Goal: Information Seeking & Learning: Learn about a topic

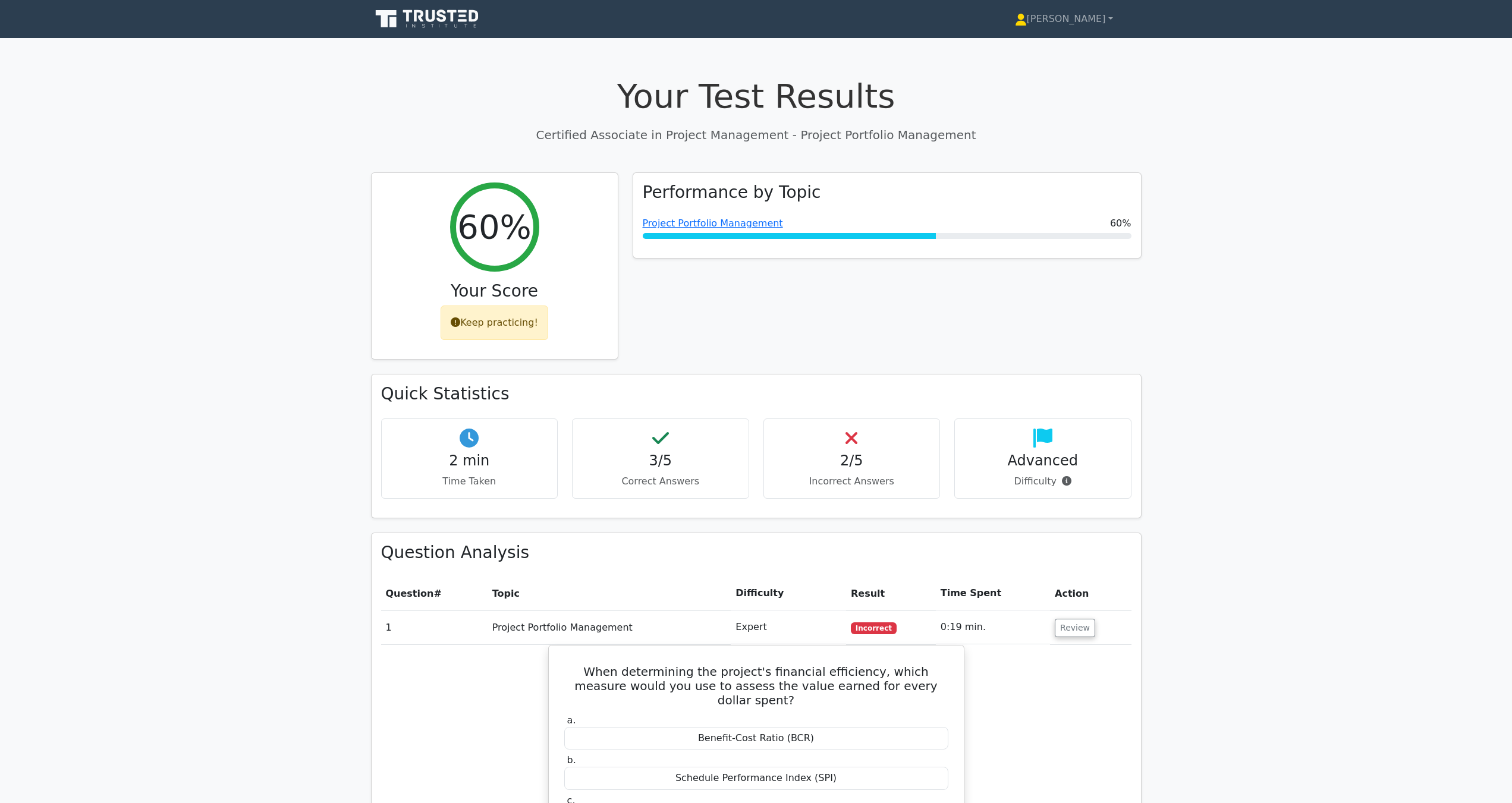
click at [436, 31] on link at bounding box center [428, 19] width 114 height 28
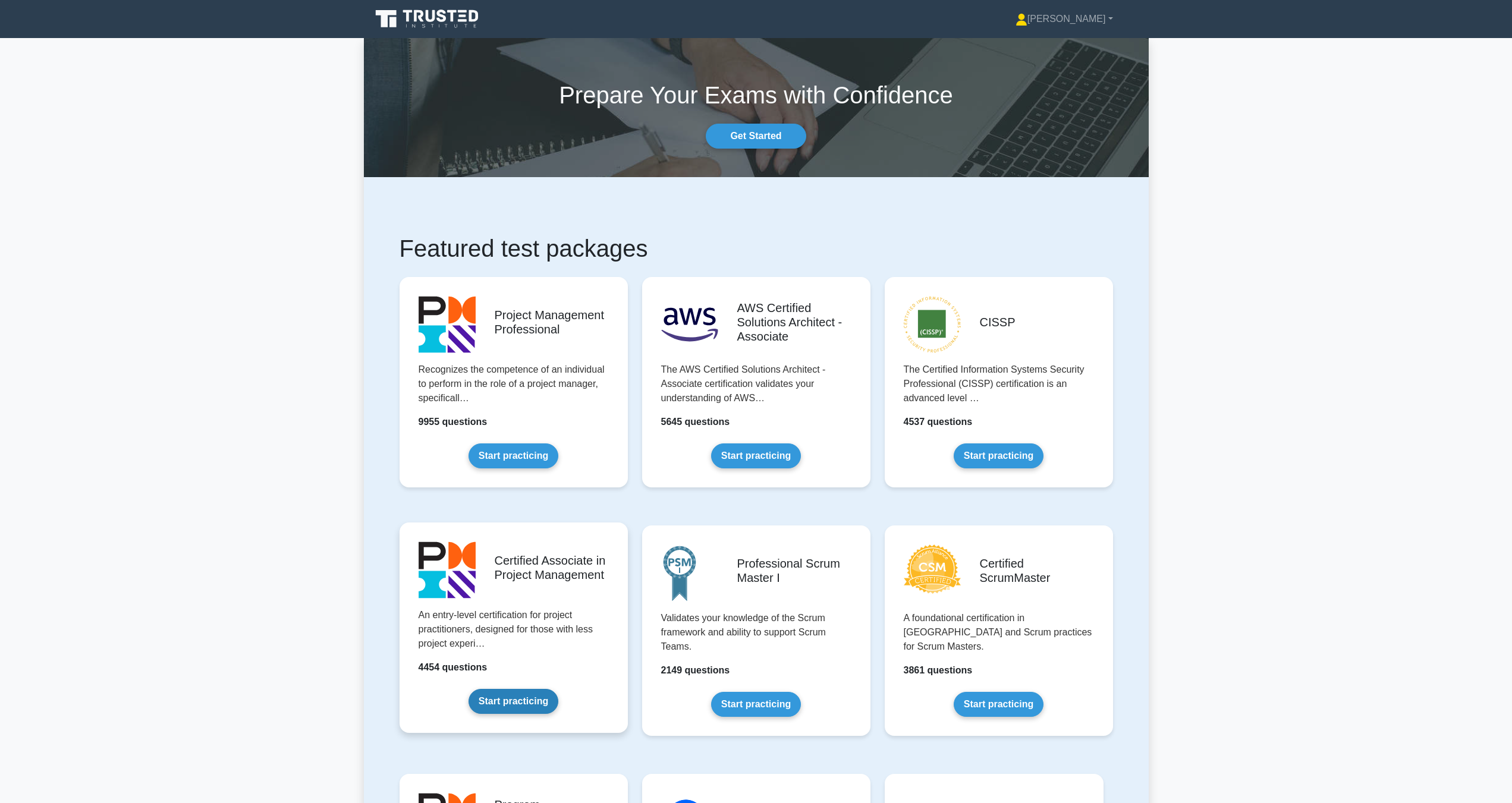
click at [533, 707] on link "Start practicing" at bounding box center [513, 701] width 90 height 25
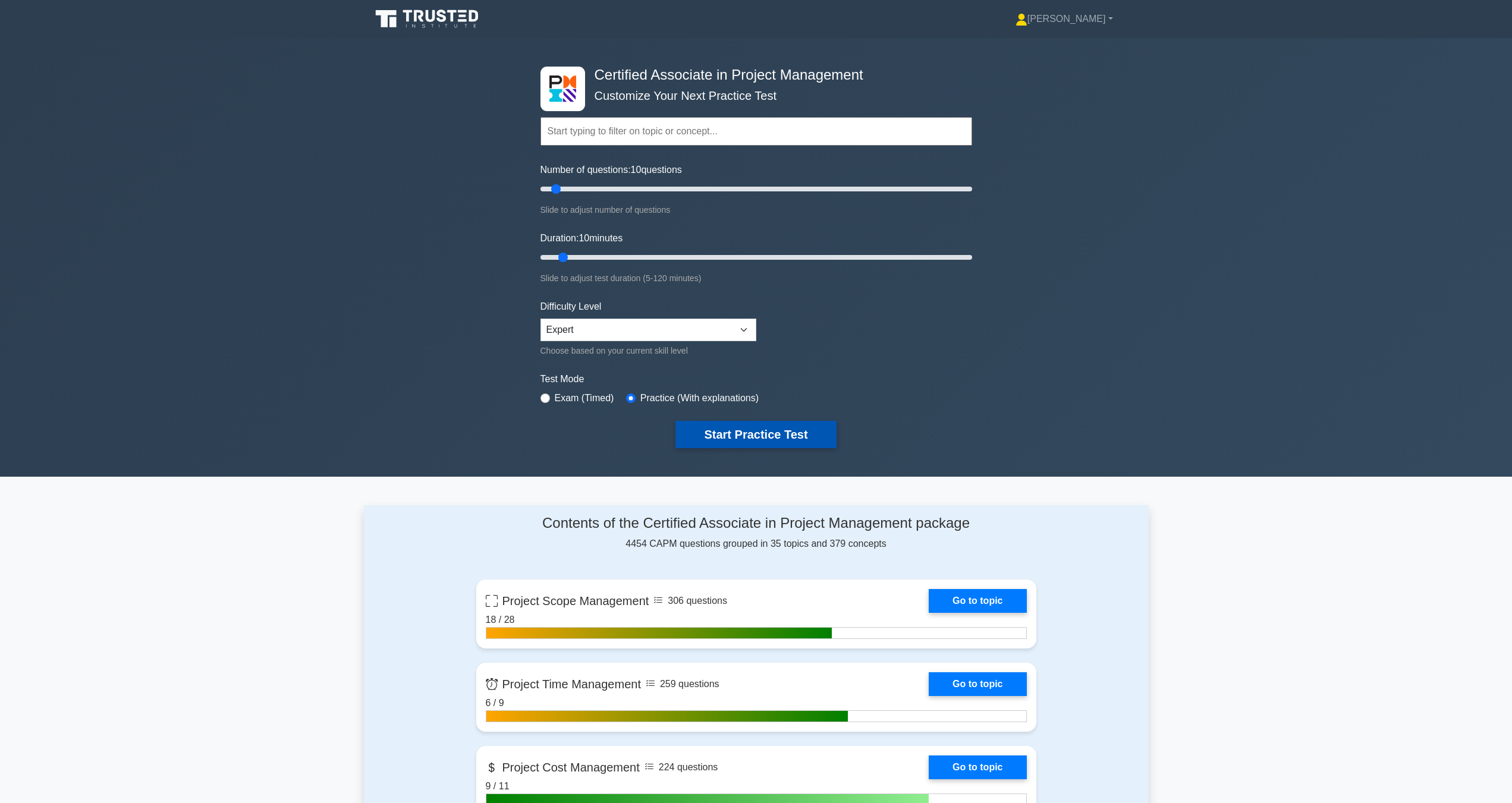
click at [759, 441] on button "Start Practice Test" at bounding box center [755, 434] width 160 height 27
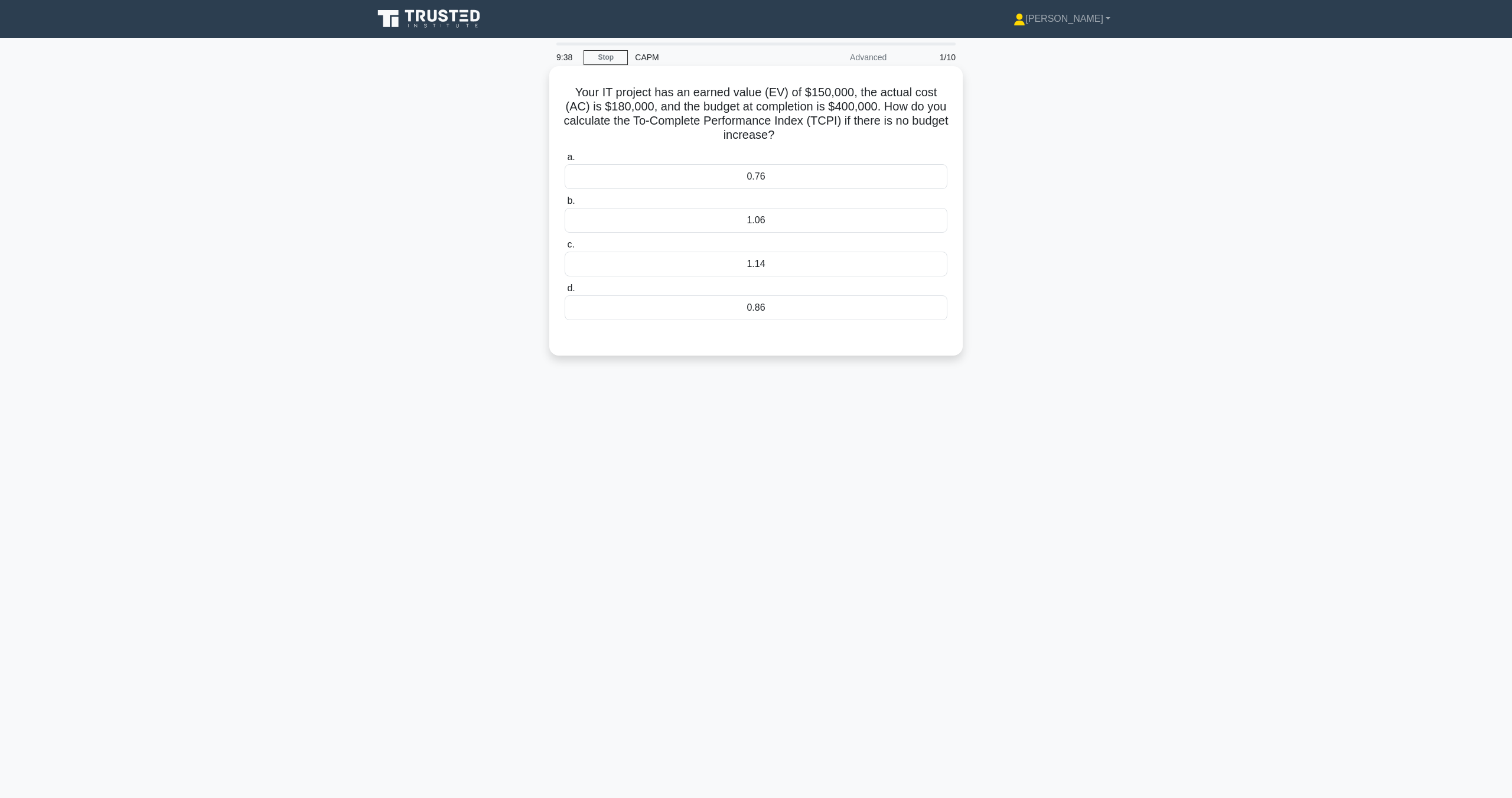
click at [757, 220] on div "1.06" at bounding box center [756, 220] width 383 height 25
click at [565, 205] on input "b. 1.06" at bounding box center [565, 201] width 0 height 8
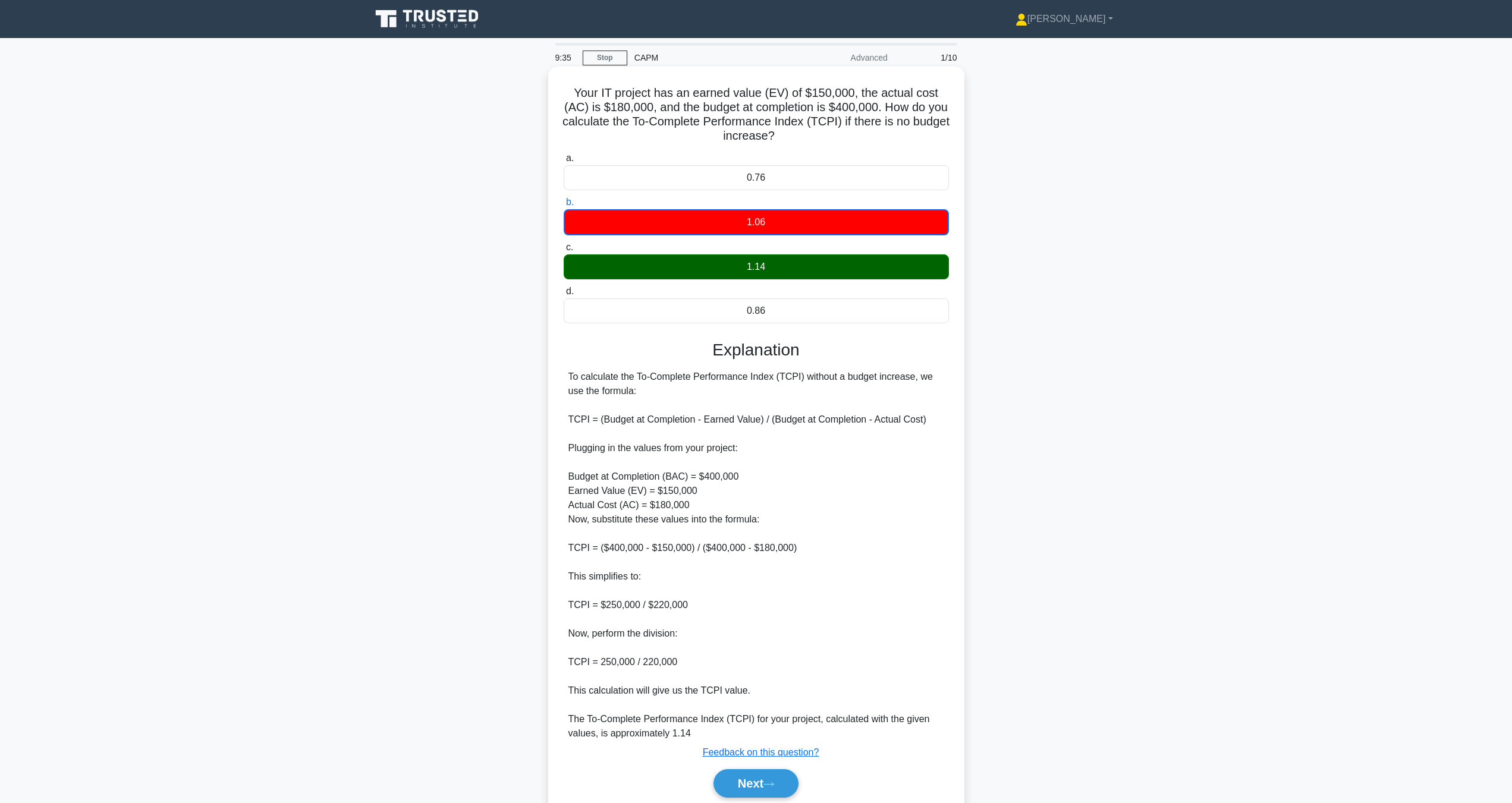
scroll to position [45, 0]
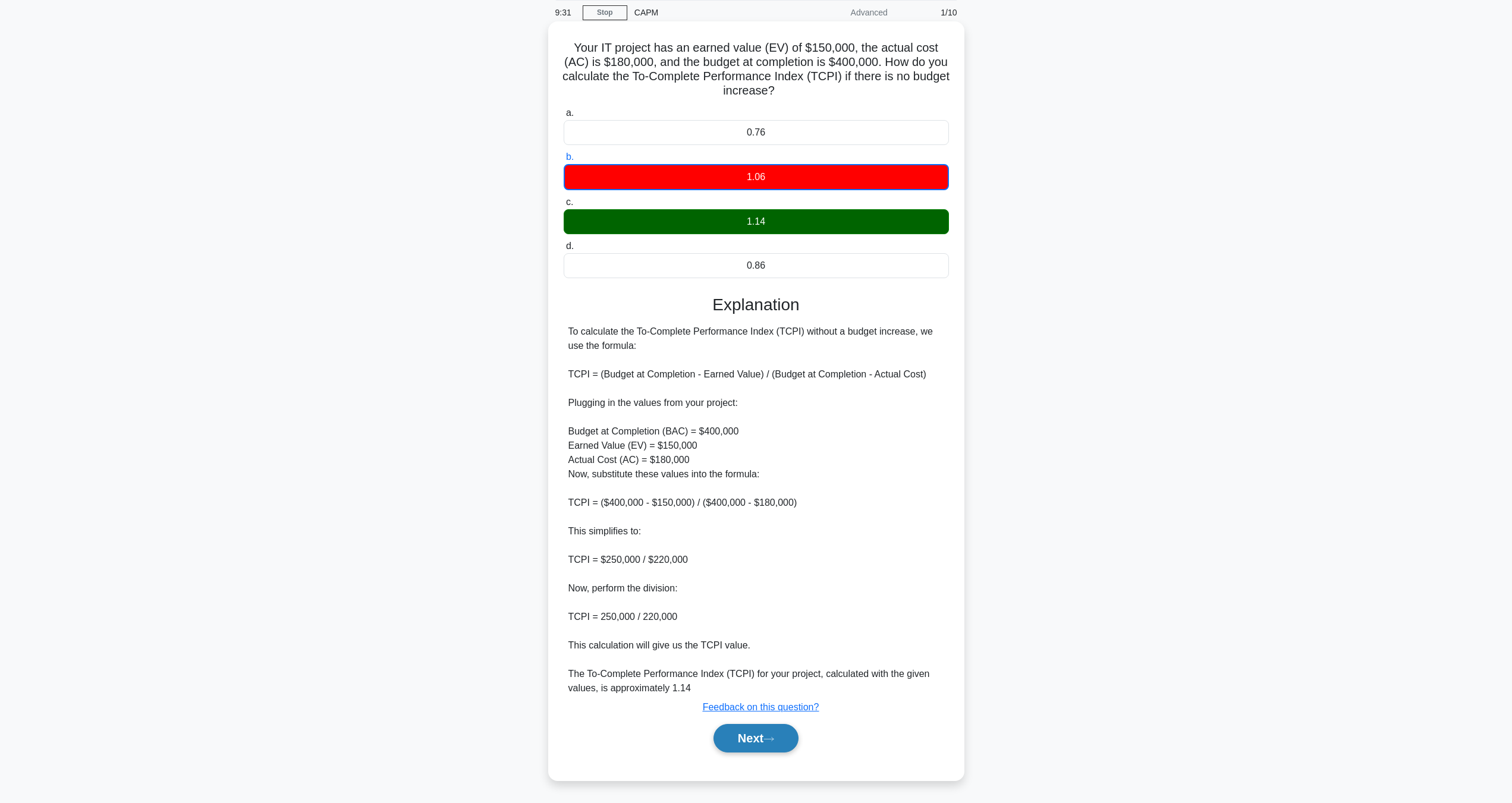
click at [774, 740] on icon at bounding box center [769, 739] width 11 height 6
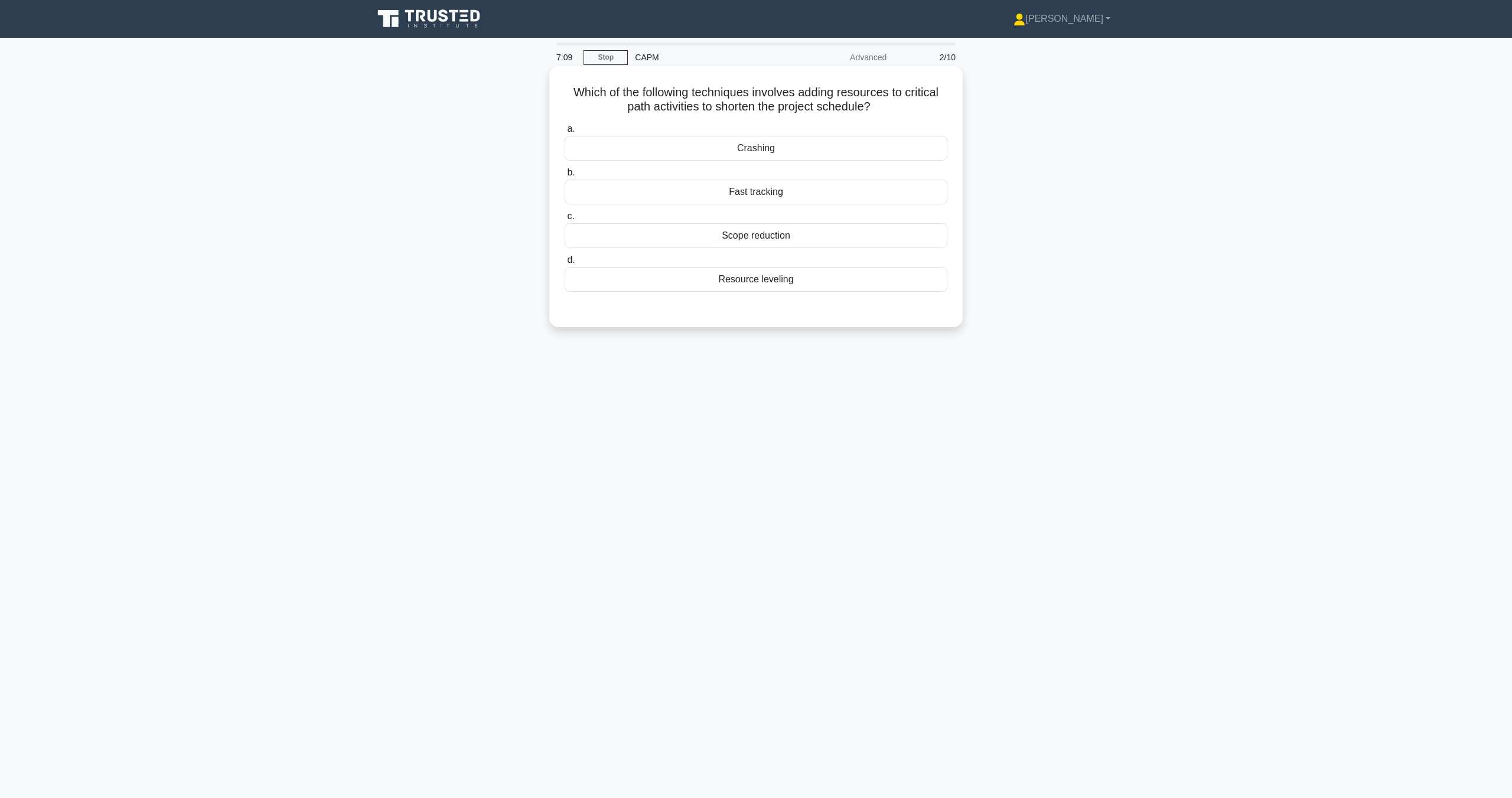
click at [764, 191] on div "Fast tracking" at bounding box center [756, 192] width 383 height 25
click at [565, 176] on input "b. Fast tracking" at bounding box center [565, 173] width 0 height 8
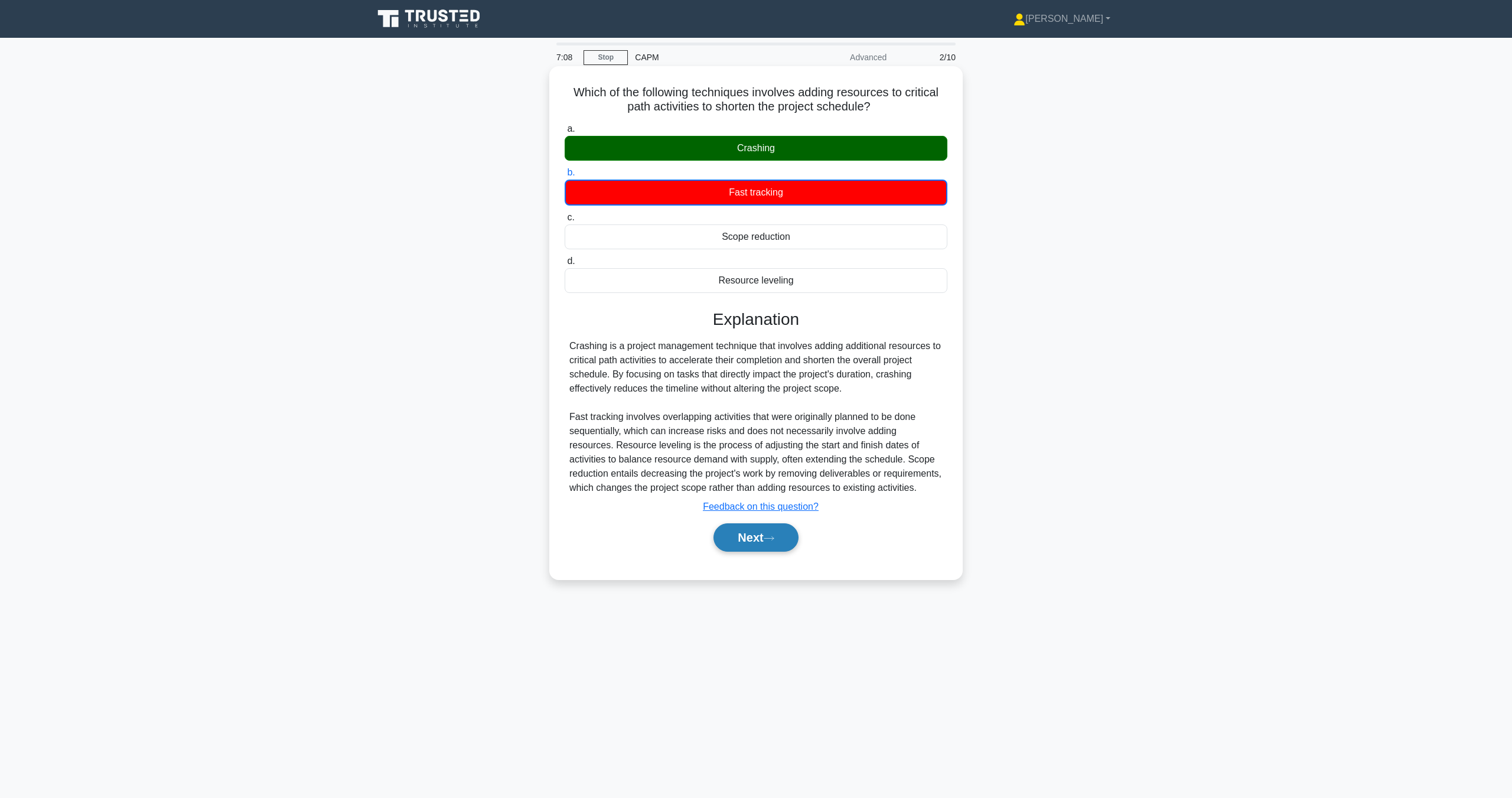
click at [777, 543] on button "Next" at bounding box center [755, 537] width 85 height 28
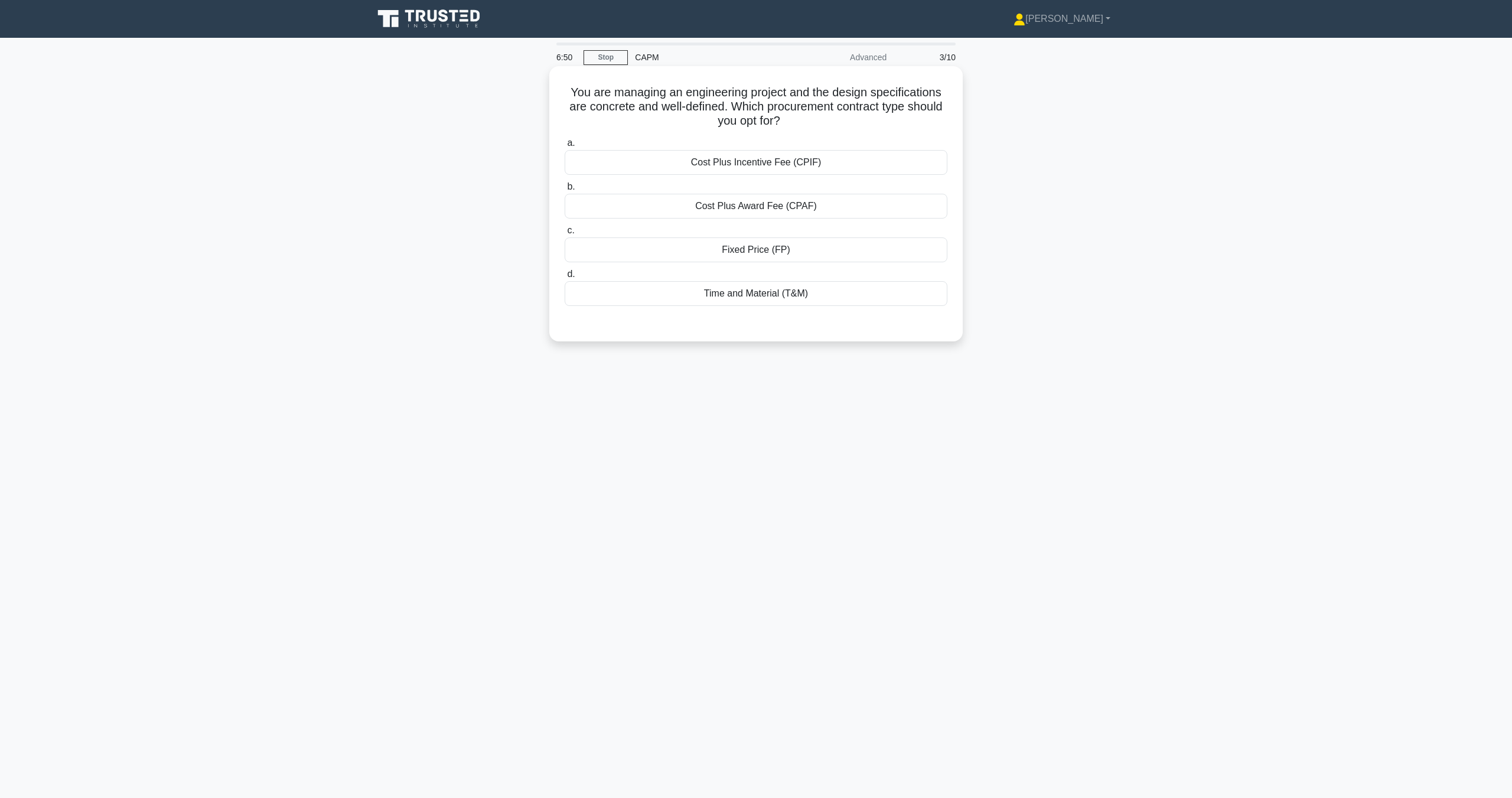
click at [745, 256] on div "Fixed Price (FP)" at bounding box center [756, 250] width 383 height 25
click at [565, 235] on input "c. Fixed Price (FP)" at bounding box center [565, 231] width 0 height 8
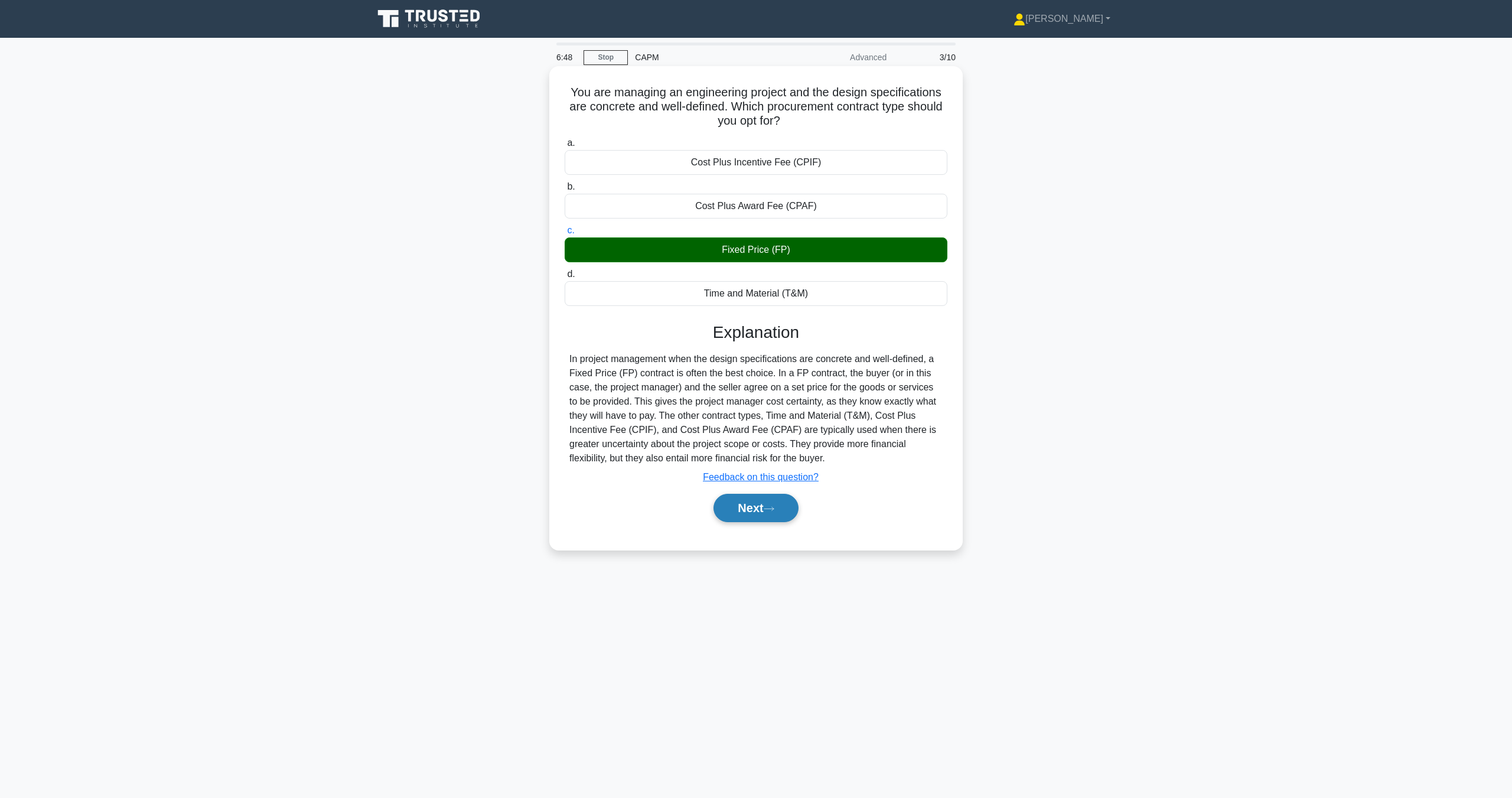
click at [744, 512] on button "Next" at bounding box center [755, 508] width 85 height 28
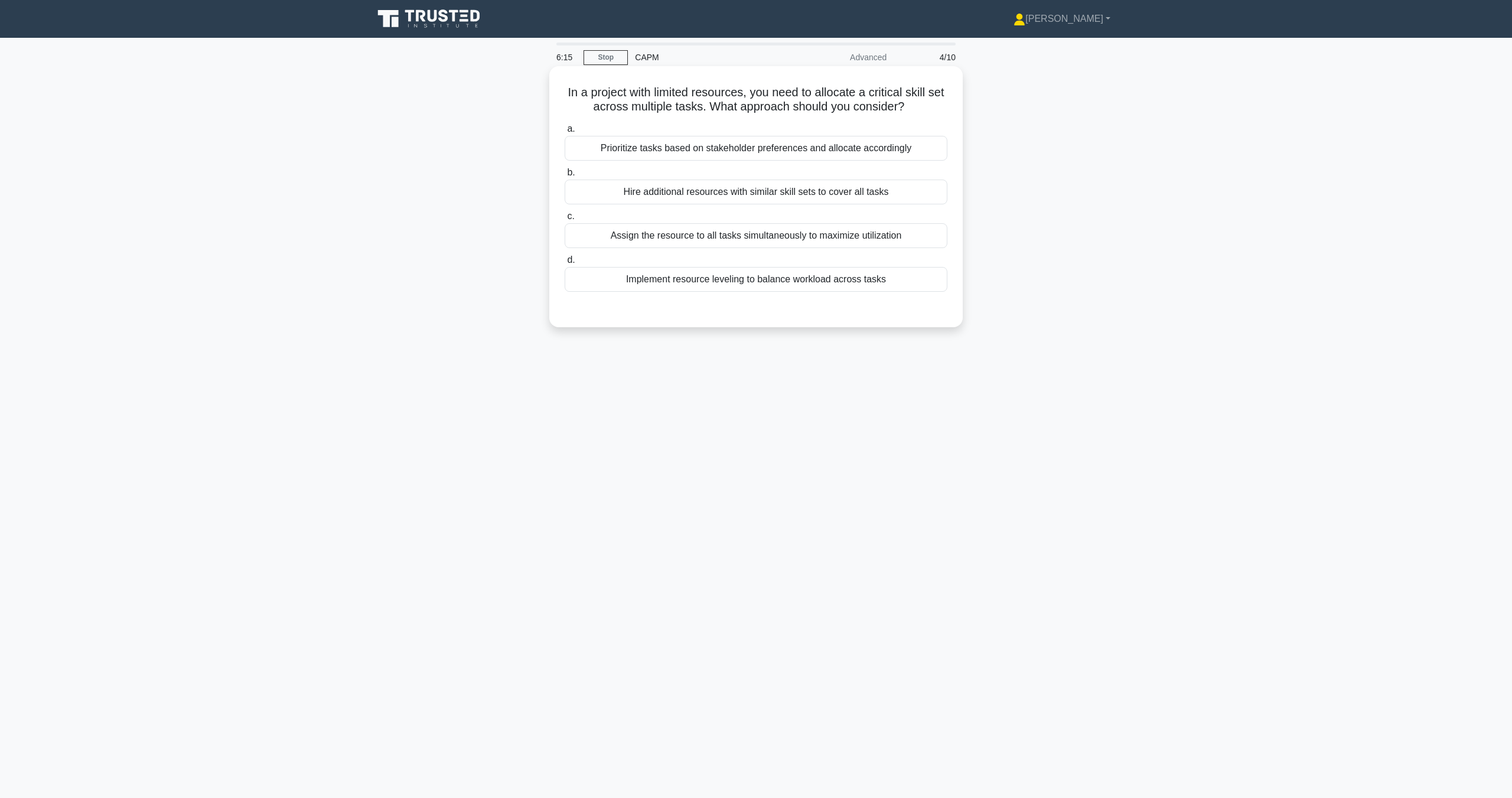
click at [774, 152] on div "Prioritize tasks based on stakeholder preferences and allocate accordingly" at bounding box center [756, 149] width 383 height 25
click at [565, 133] on input "a. Prioritize tasks based on stakeholder preferences and allocate accordingly" at bounding box center [565, 129] width 0 height 8
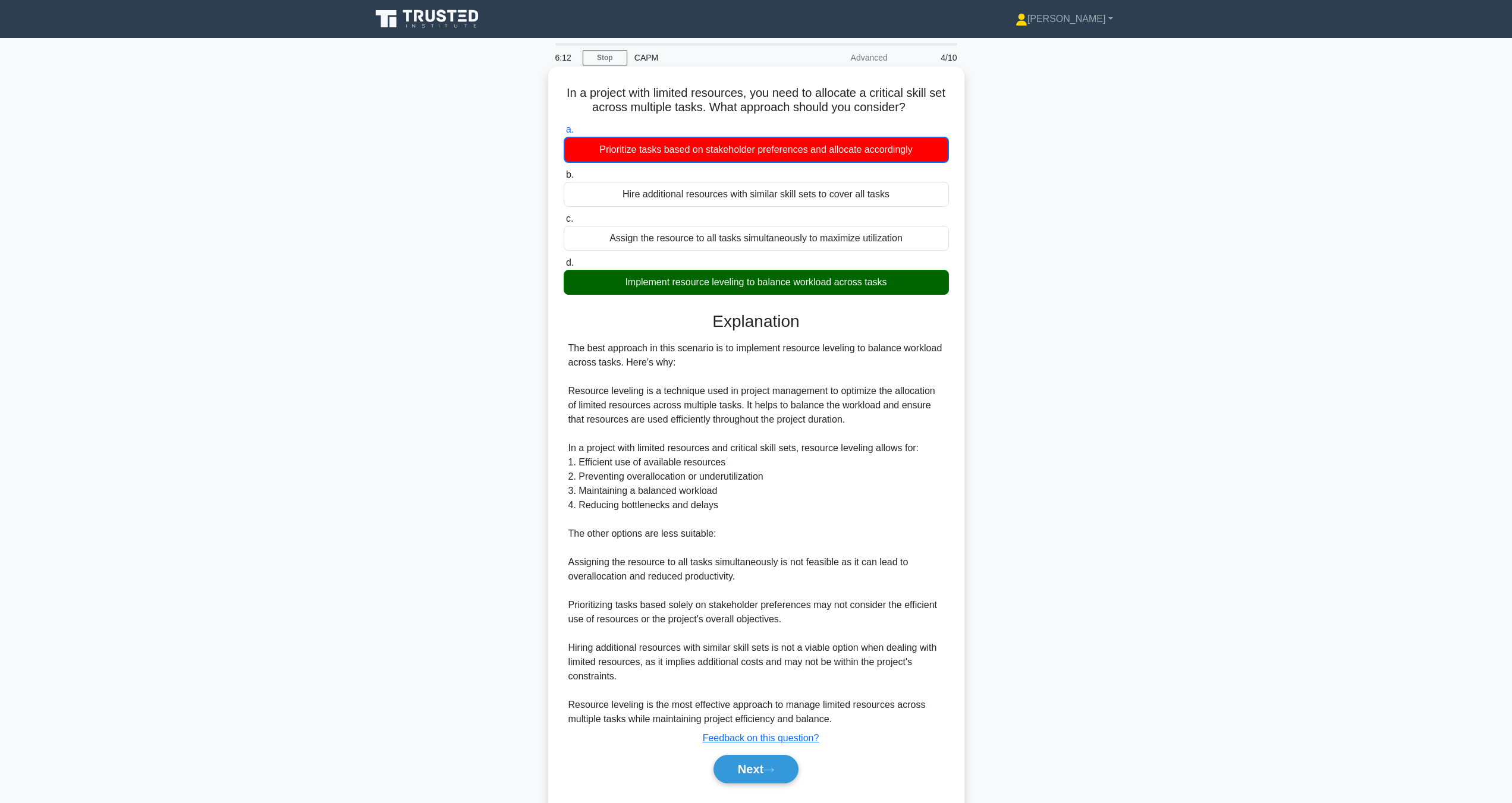
click at [781, 754] on div "Next" at bounding box center [756, 769] width 385 height 38
click at [781, 764] on button "Next" at bounding box center [756, 769] width 85 height 28
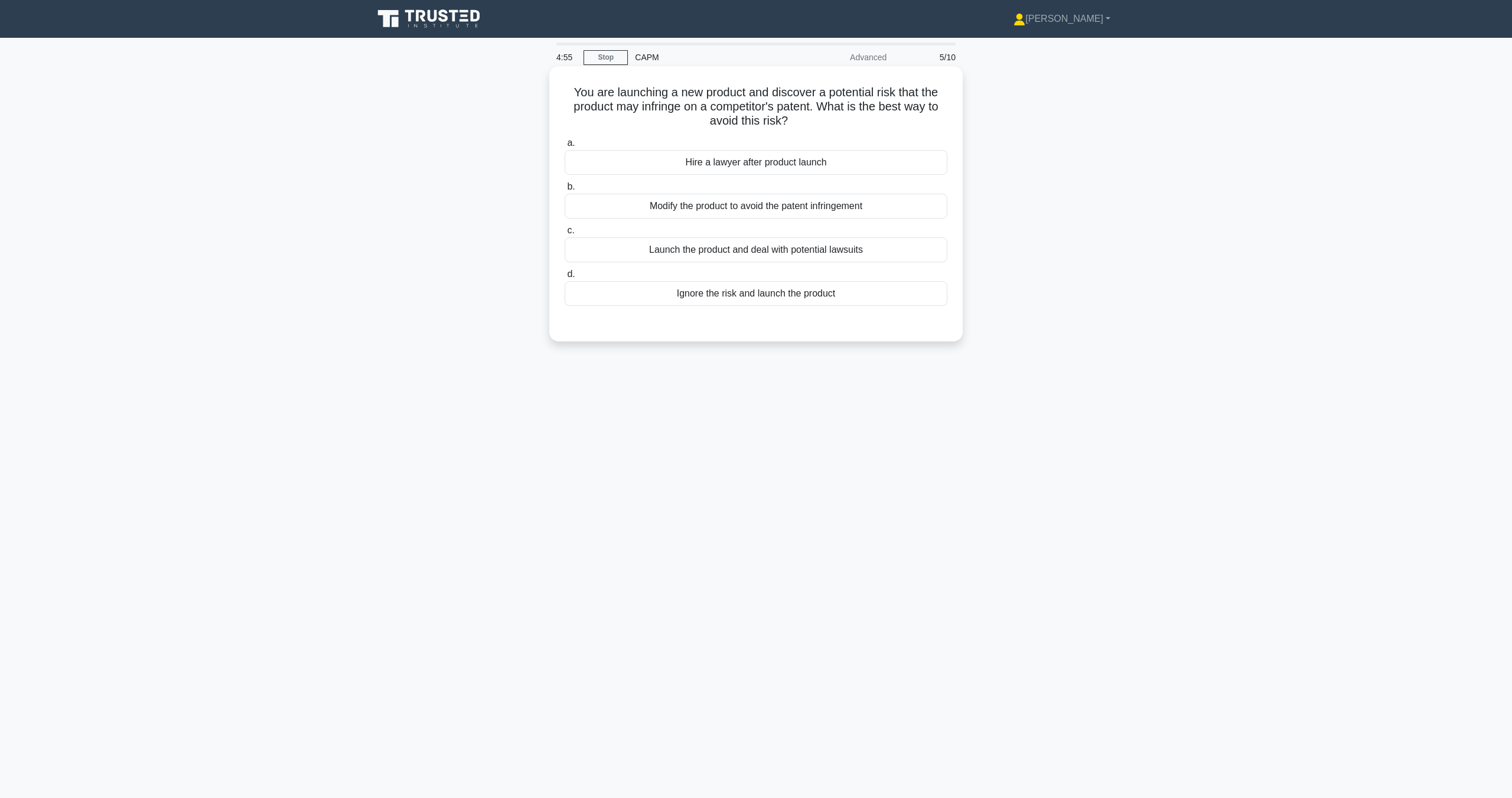
click at [790, 201] on div "Modify the product to avoid the patent infringement" at bounding box center [756, 206] width 383 height 25
click at [565, 191] on input "b. Modify the product to avoid the patent infringement" at bounding box center [565, 187] width 0 height 8
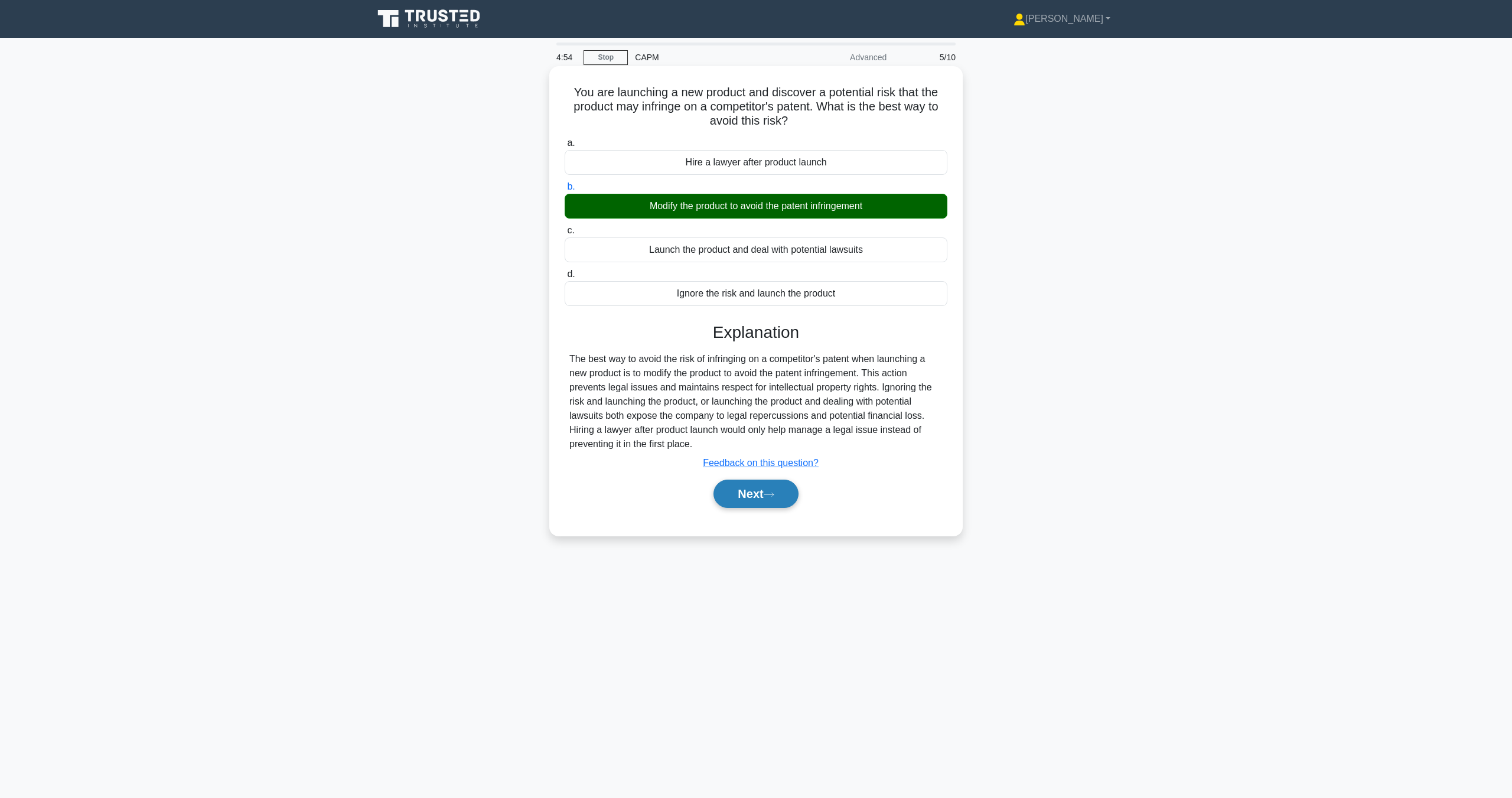
click at [731, 491] on button "Next" at bounding box center [755, 493] width 85 height 28
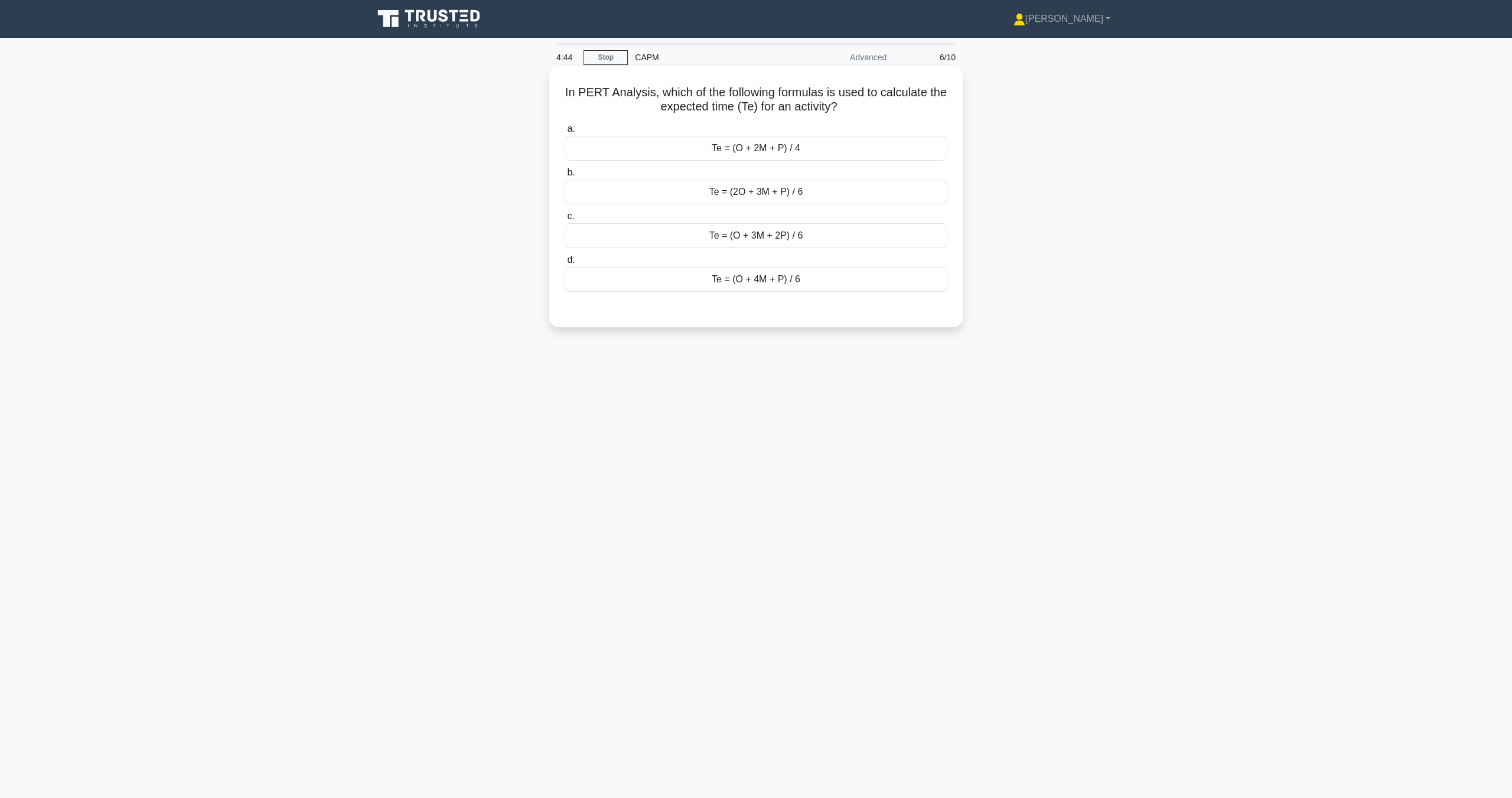
click at [762, 149] on div "Te = (O + 2M + P) / 4" at bounding box center [756, 149] width 383 height 25
click at [565, 133] on input "a. Te = (O + 2M + P) / 4" at bounding box center [565, 129] width 0 height 8
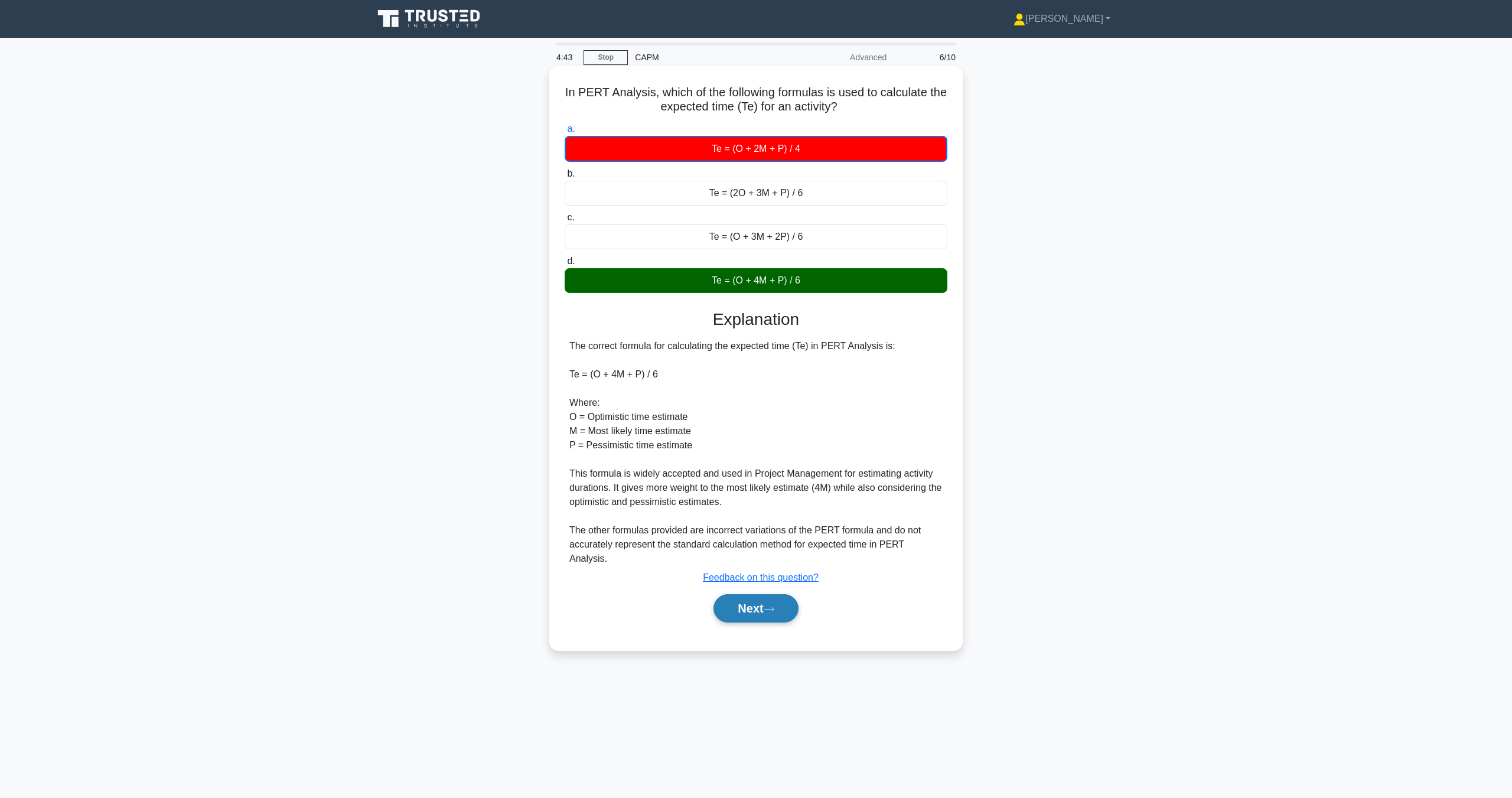
click at [728, 598] on button "Next" at bounding box center [755, 608] width 85 height 28
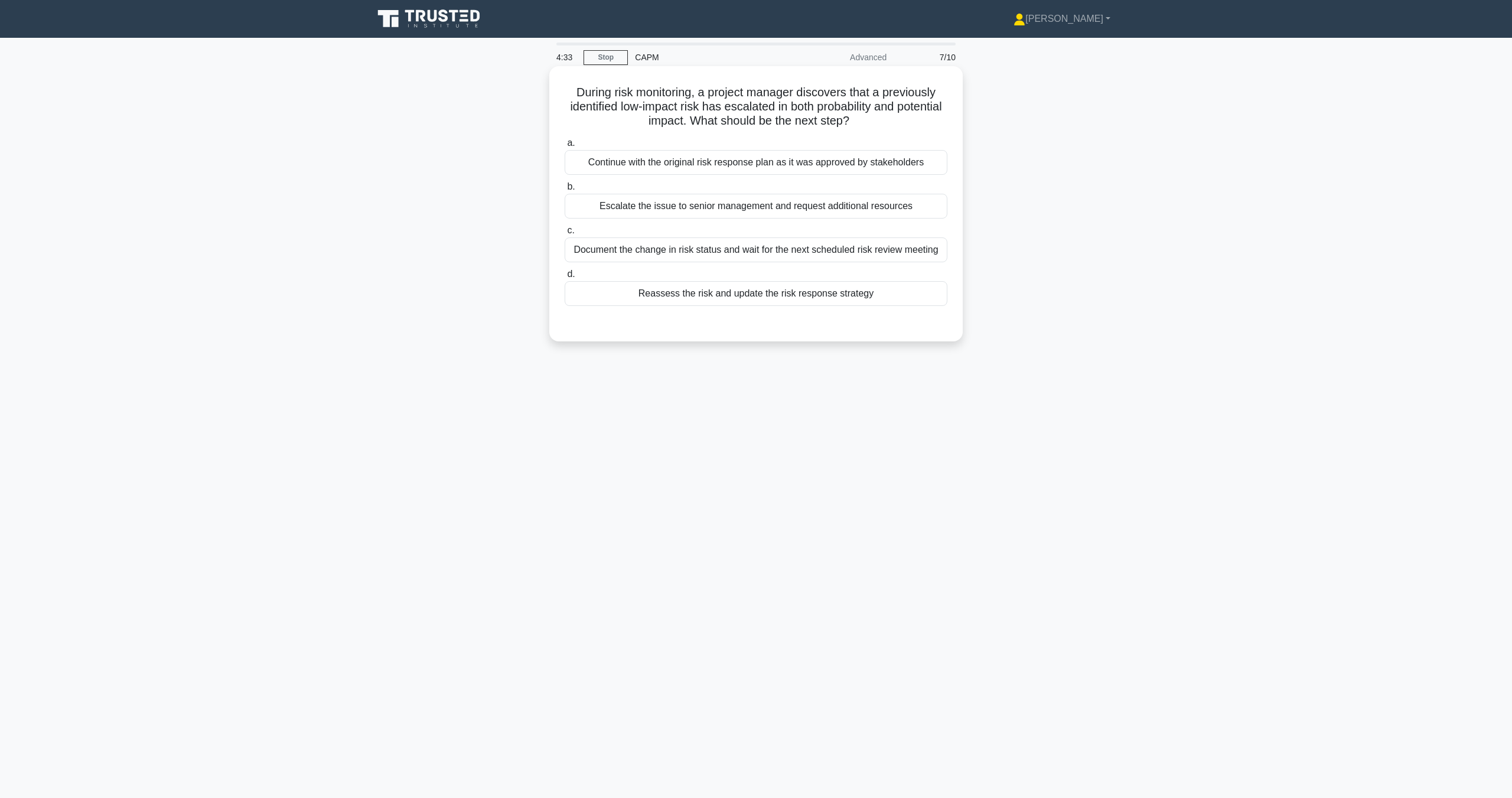
click at [743, 208] on div "Escalate the issue to senior management and request additional resources" at bounding box center [756, 206] width 383 height 25
click at [565, 191] on input "b. Escalate the issue to senior management and request additional resources" at bounding box center [565, 187] width 0 height 8
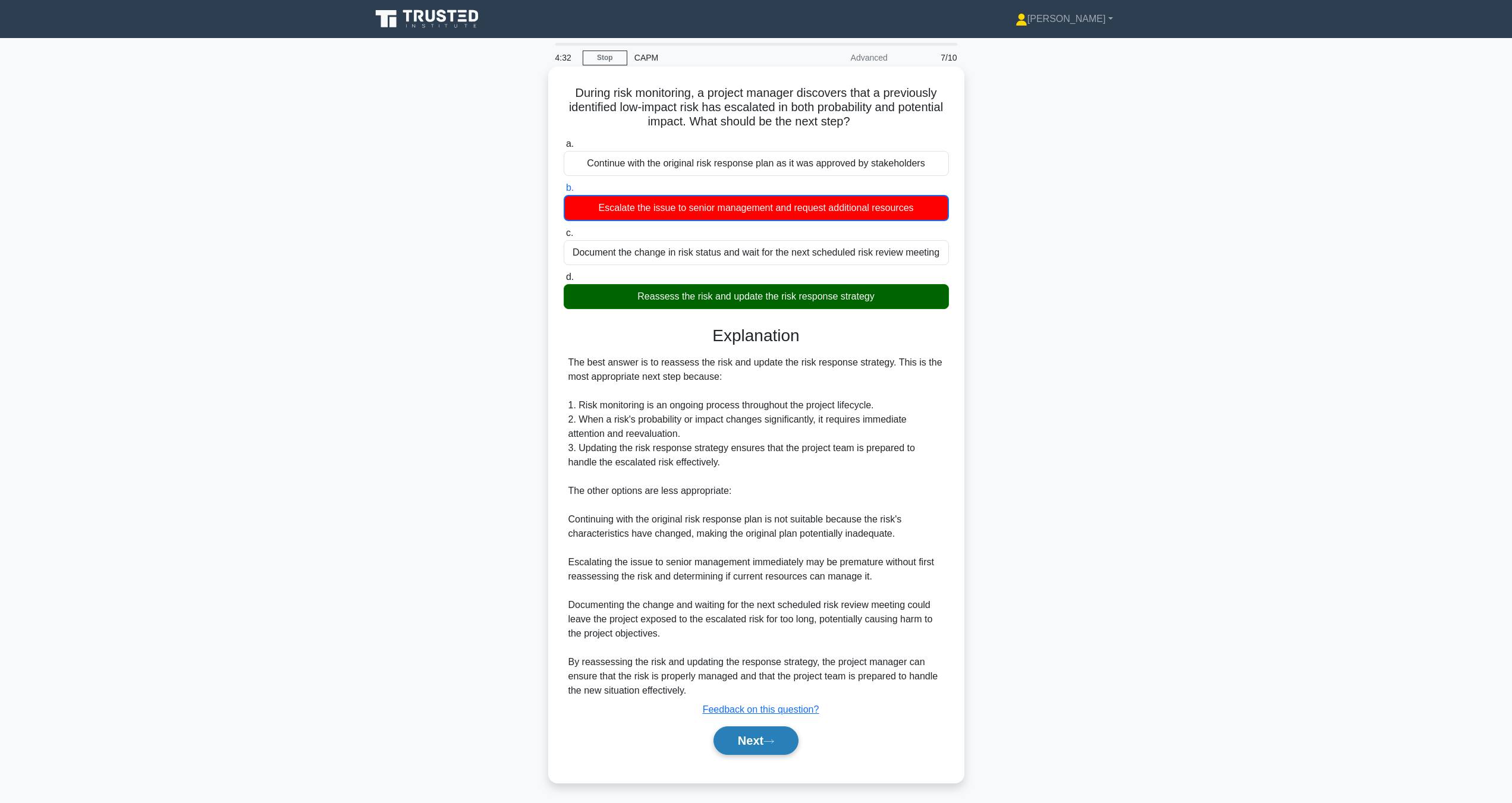
click at [786, 740] on button "Next" at bounding box center [756, 740] width 85 height 28
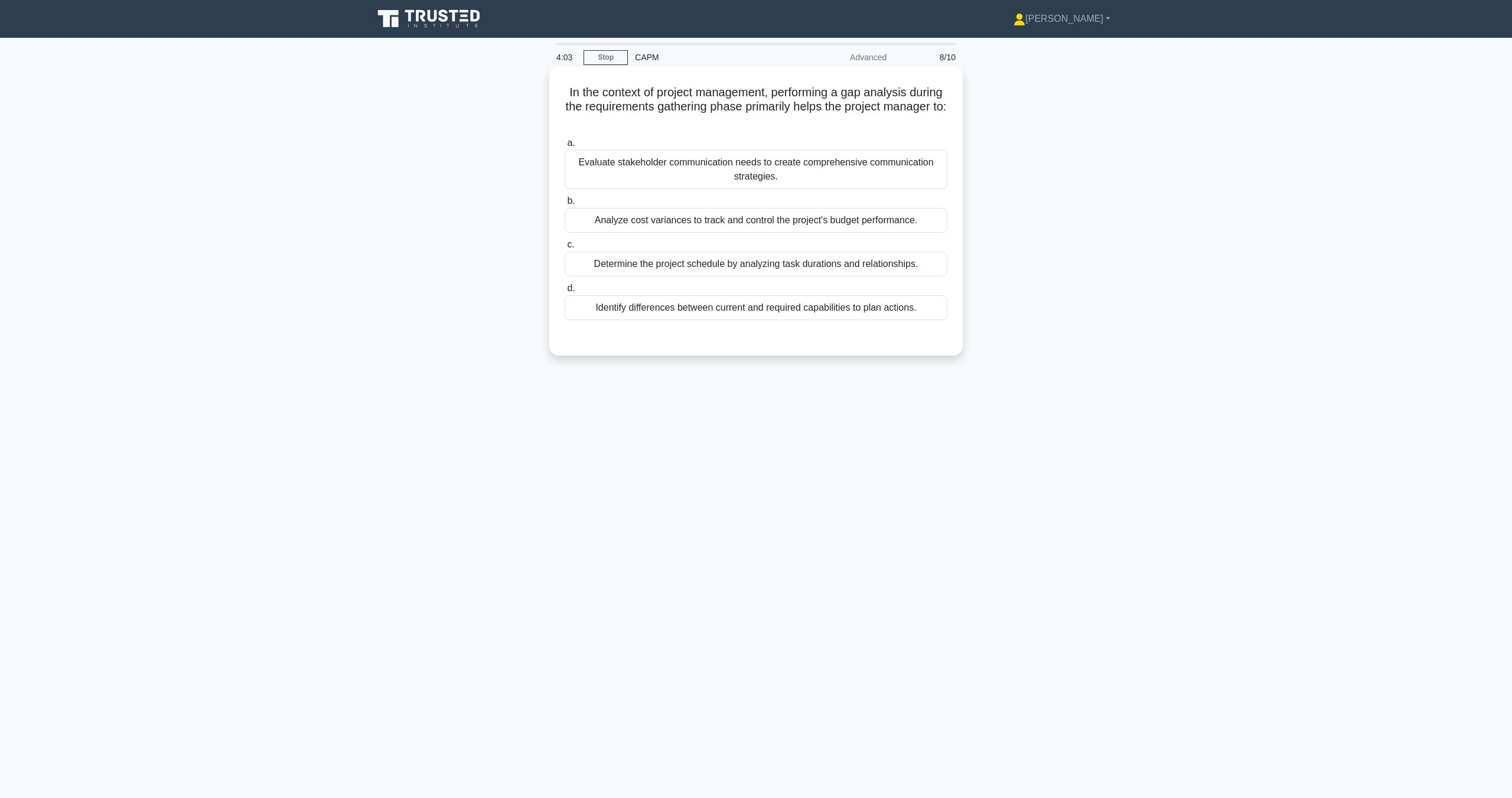
click at [846, 270] on div "Determine the project schedule by analyzing task durations and relationships." at bounding box center [756, 264] width 383 height 25
click at [565, 248] on input "c. Determine the project schedule by analyzing task durations and relationships." at bounding box center [565, 245] width 0 height 8
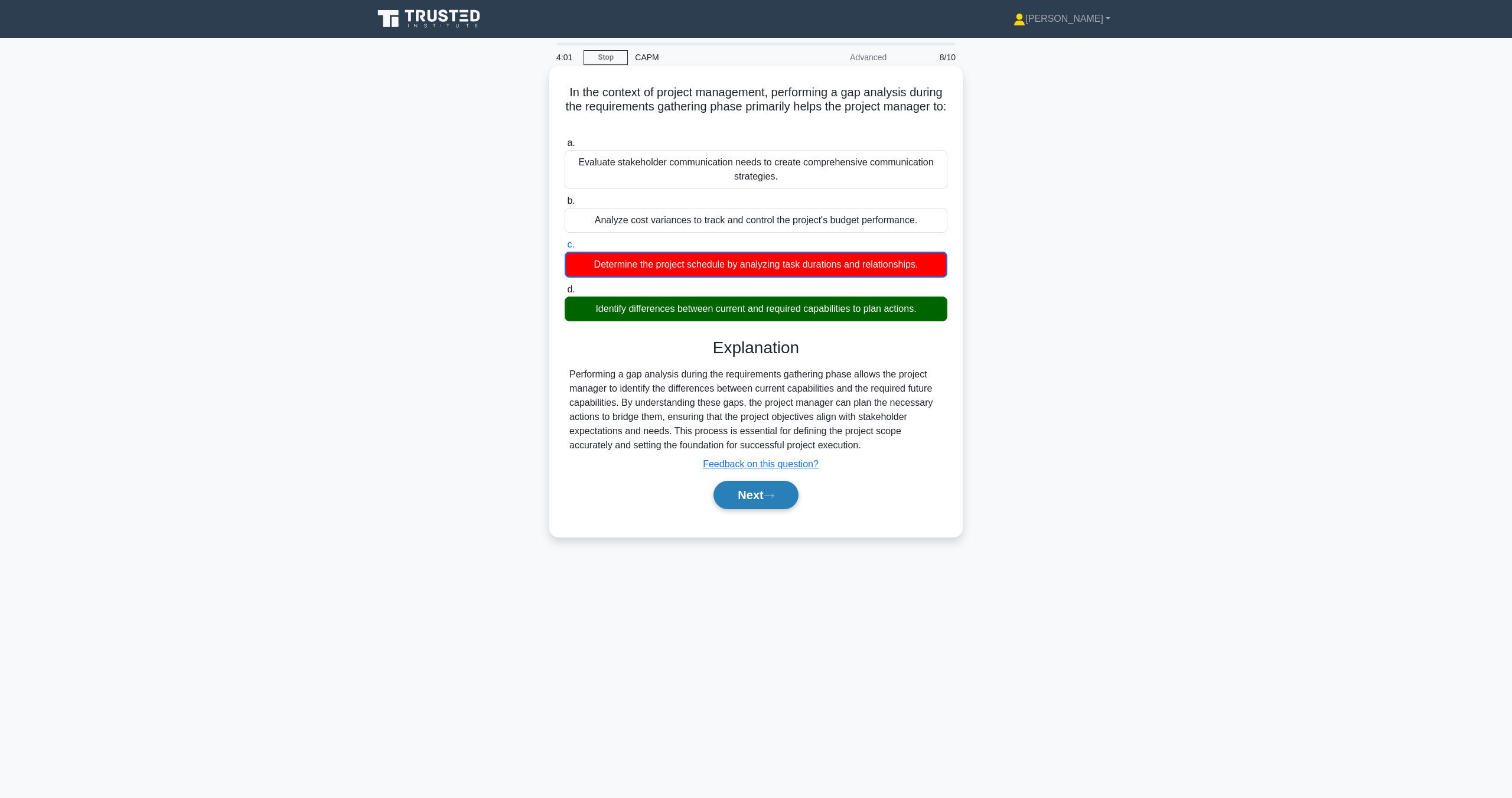
click at [780, 509] on button "Next" at bounding box center [755, 494] width 85 height 28
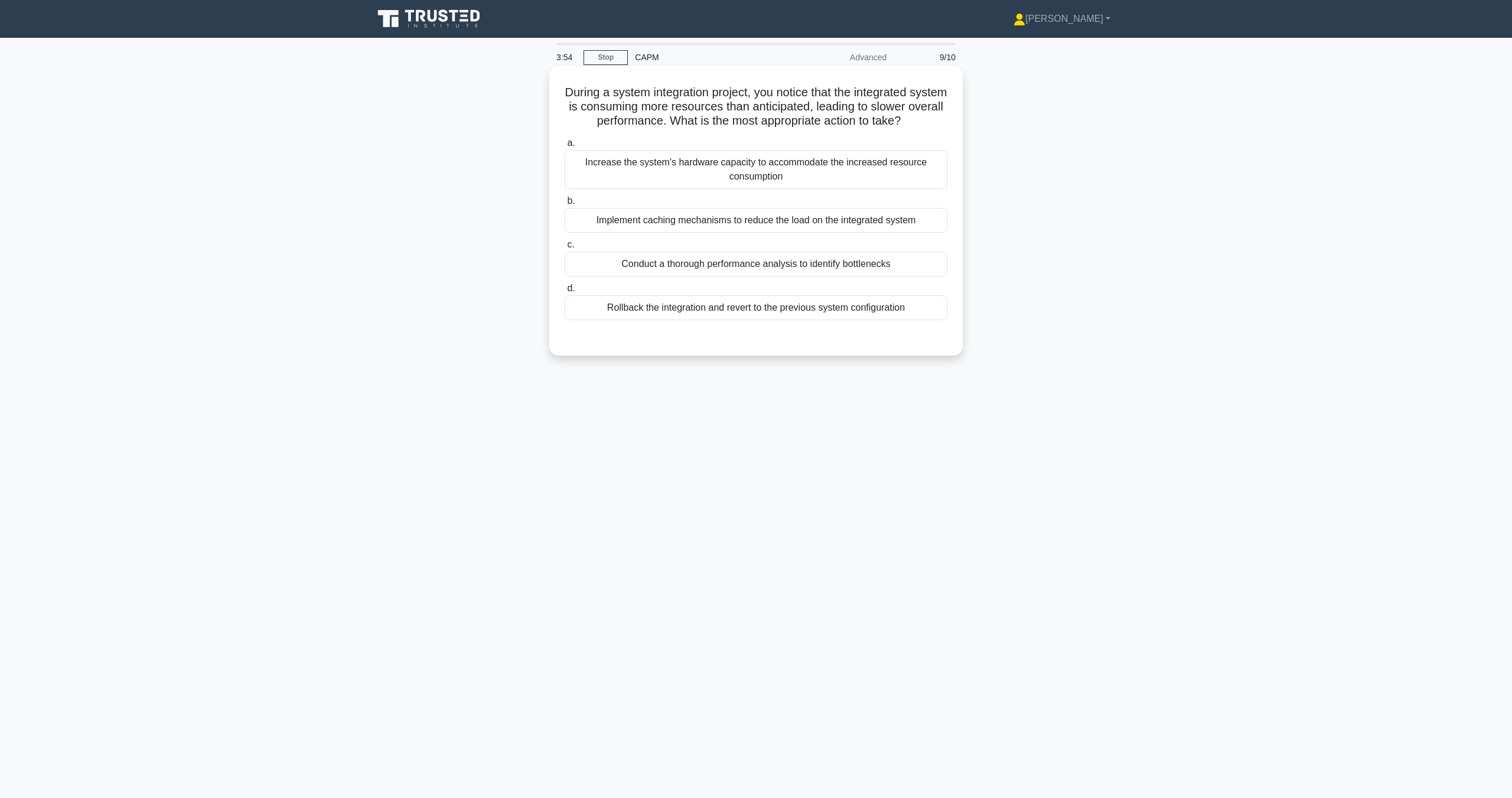
drag, startPoint x: 661, startPoint y: 129, endPoint x: 612, endPoint y: 201, distance: 87.1
click at [612, 201] on label "b. Implement caching mechanisms to reduce the load on the integrated system" at bounding box center [756, 213] width 383 height 39
click at [565, 201] on input "b. Implement caching mechanisms to reduce the load on the integrated system" at bounding box center [565, 201] width 0 height 8
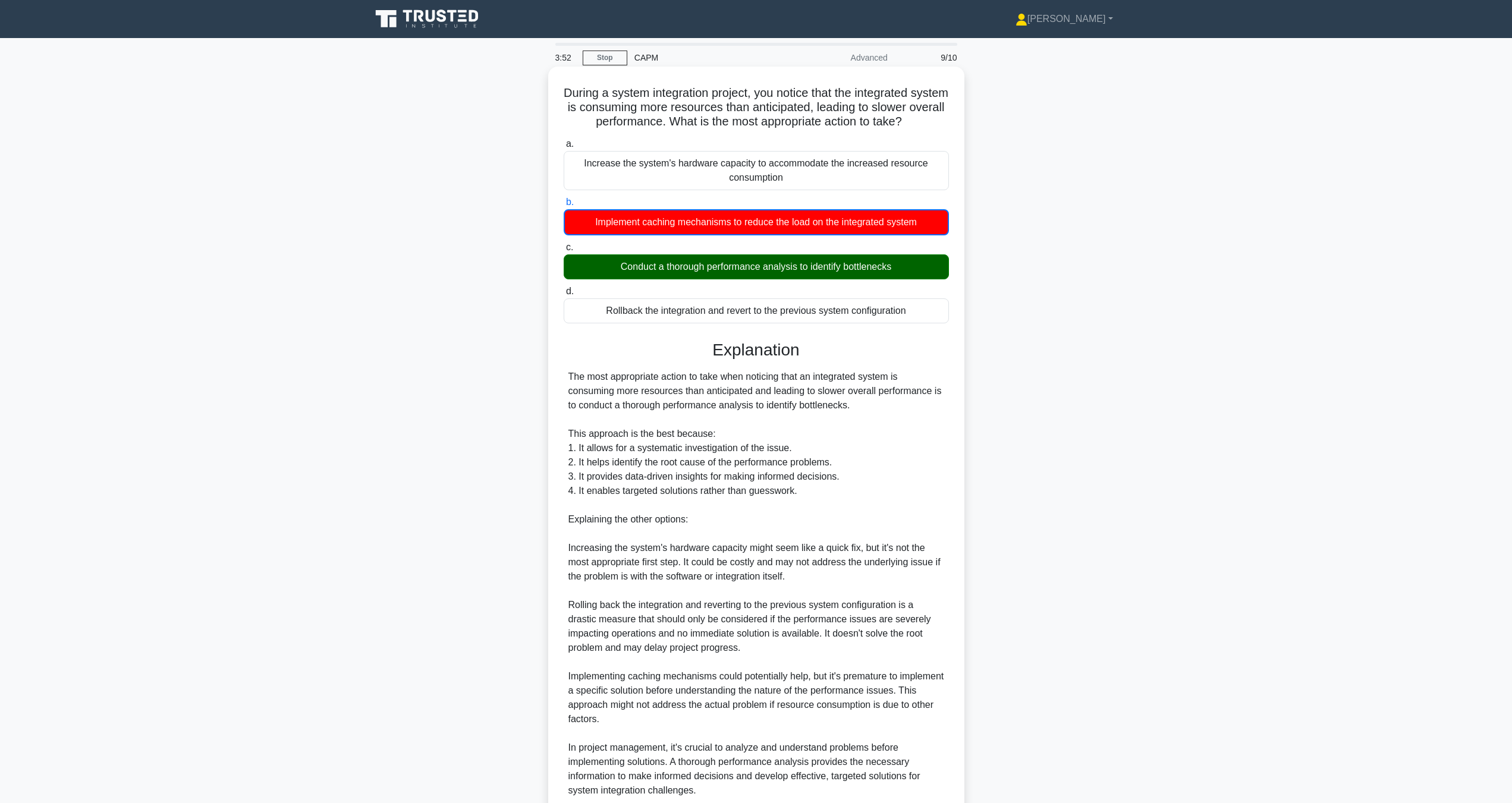
scroll to position [103, 0]
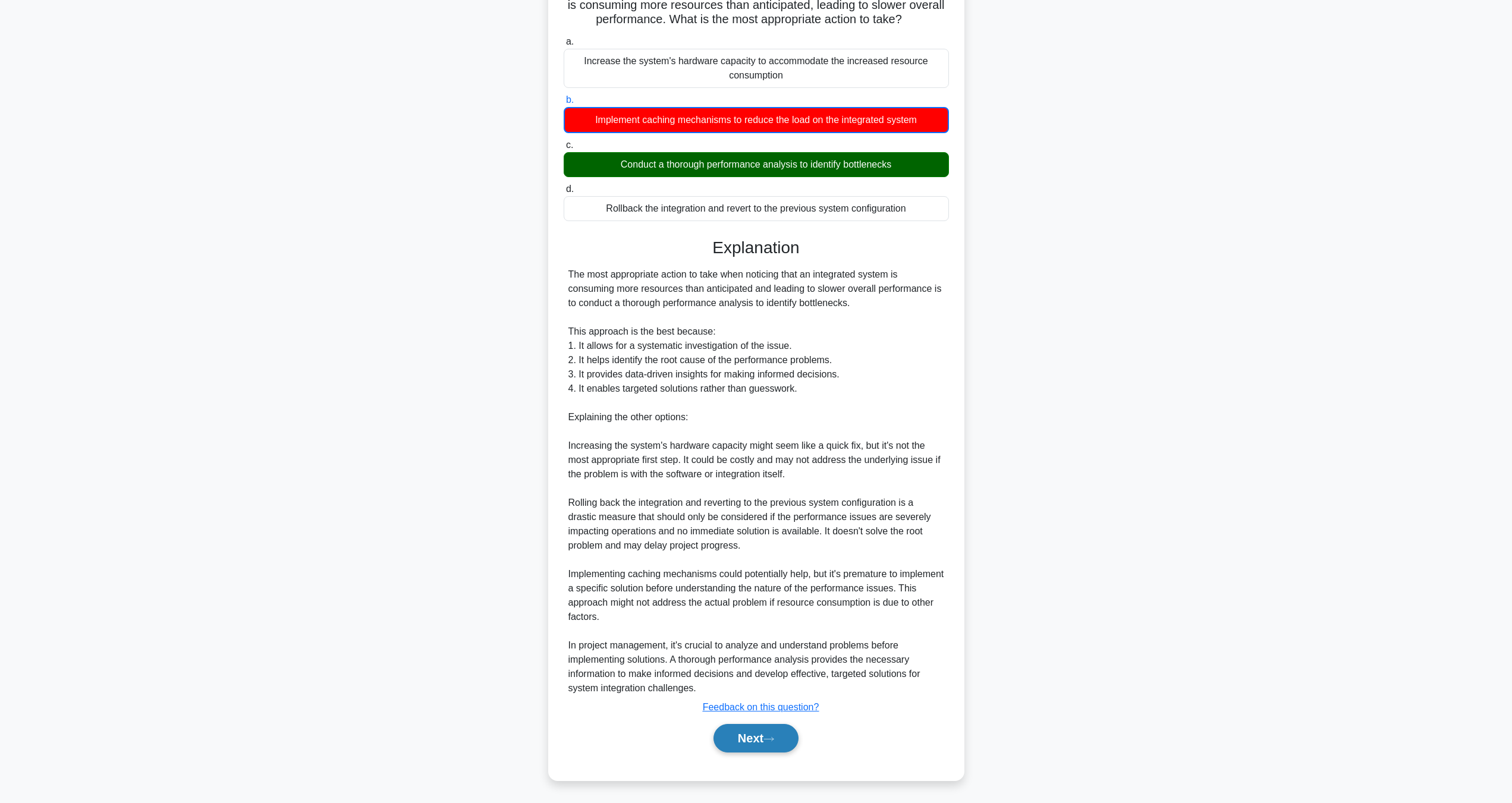
click at [772, 746] on button "Next" at bounding box center [756, 738] width 85 height 28
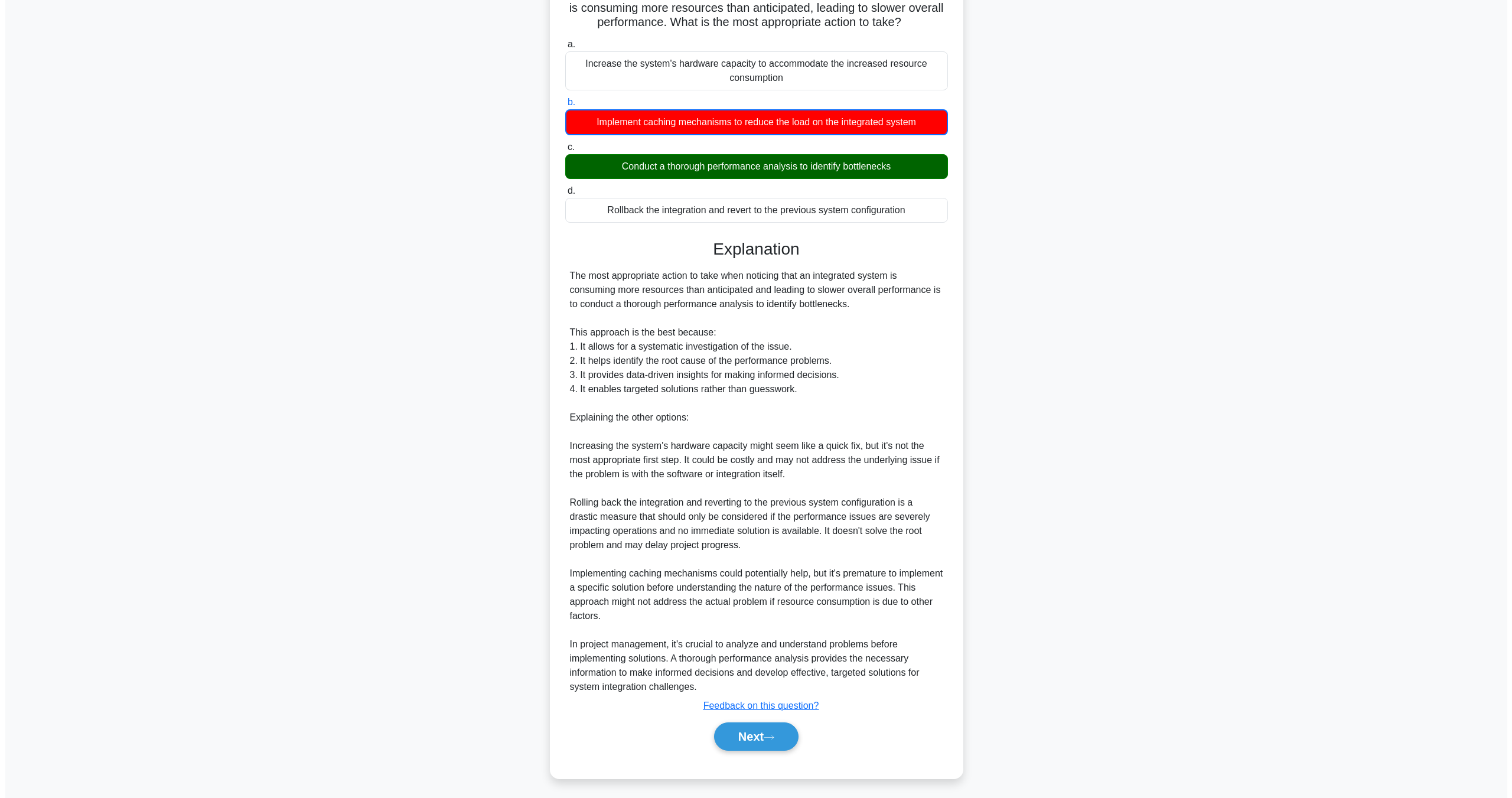
scroll to position [0, 0]
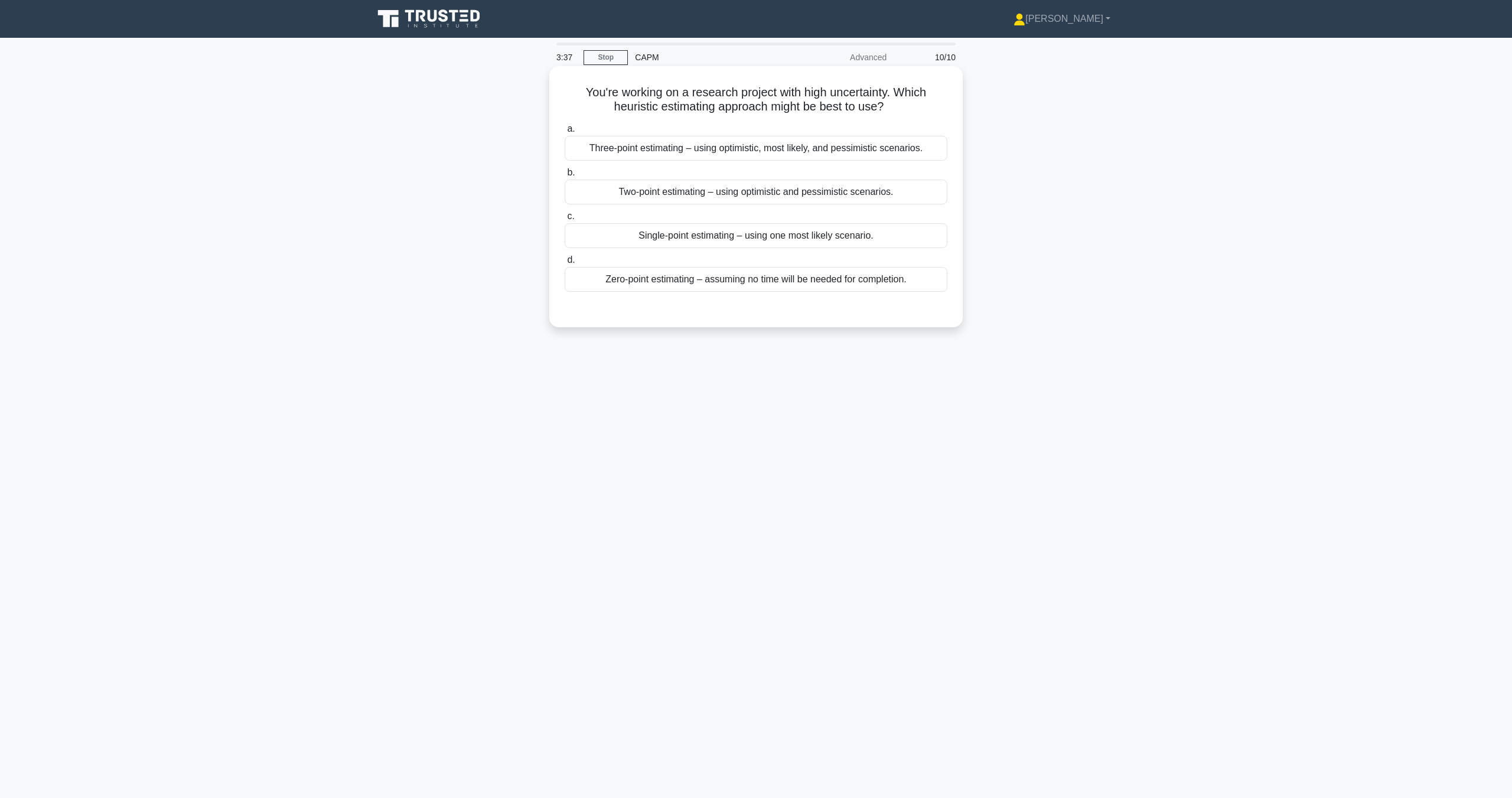
click at [747, 190] on div "Two-point estimating – using optimistic and pessimistic scenarios." at bounding box center [756, 192] width 383 height 25
click at [565, 176] on input "b. Two-point estimating – using optimistic and pessimistic scenarios." at bounding box center [565, 173] width 0 height 8
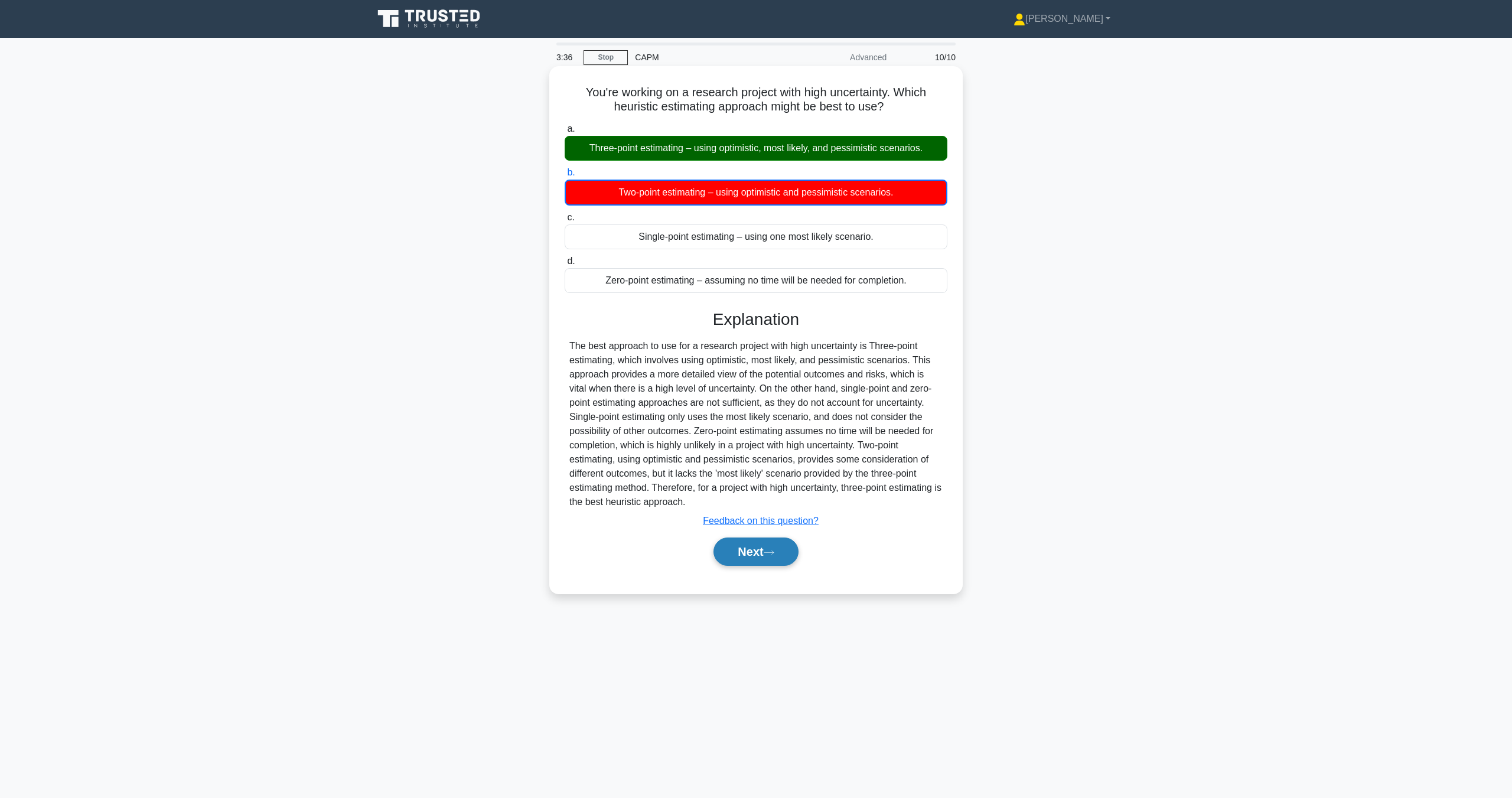
click at [772, 558] on button "Next" at bounding box center [755, 551] width 85 height 28
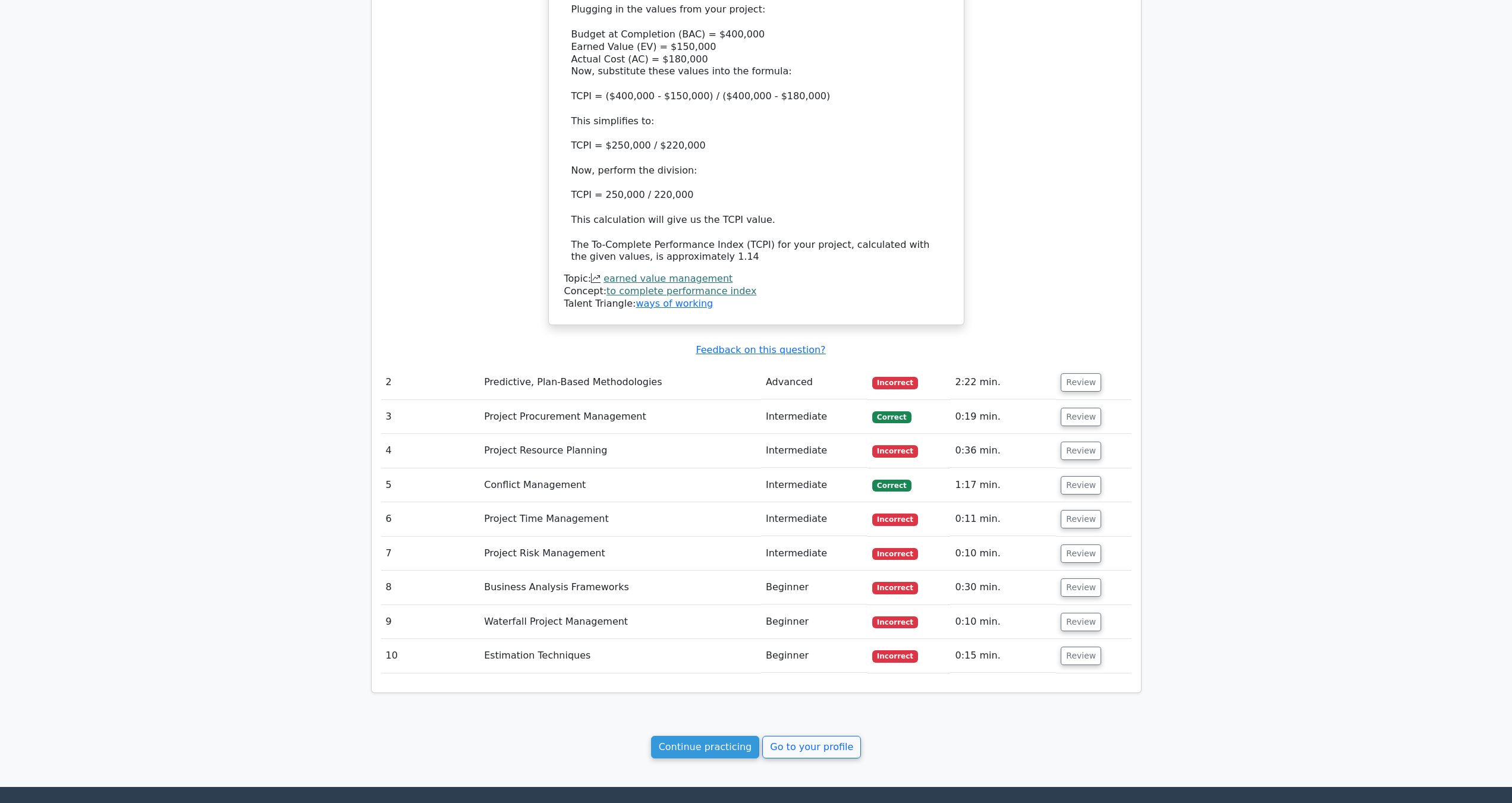
scroll to position [1307, 0]
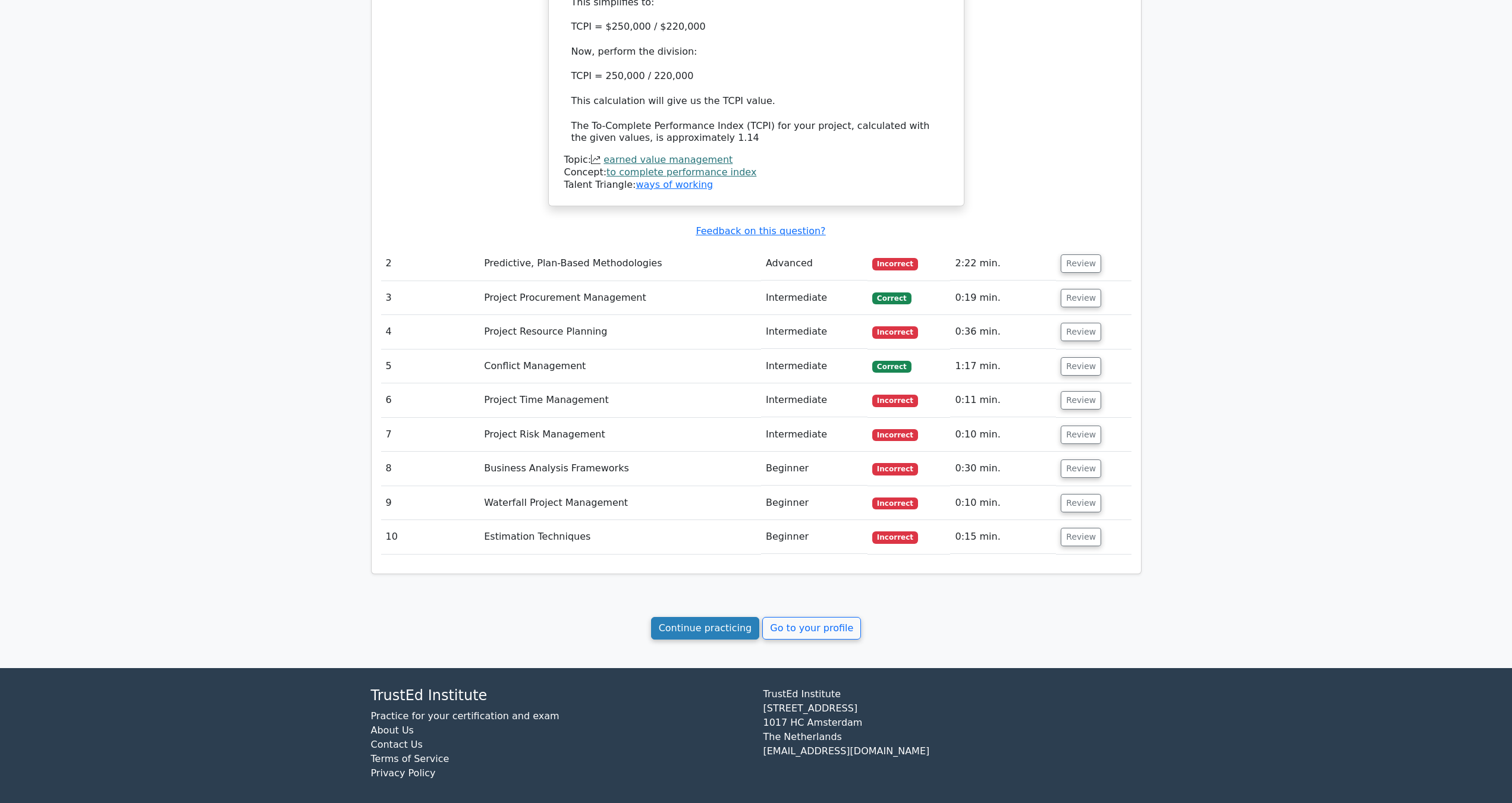
click at [749, 628] on link "Continue practicing" at bounding box center [705, 628] width 109 height 23
